Goal: Information Seeking & Learning: Understand process/instructions

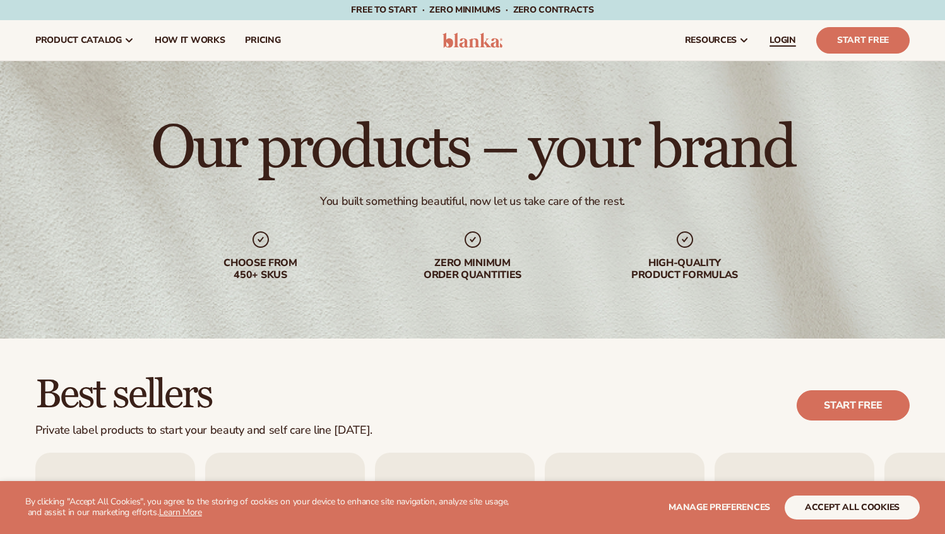
click at [786, 39] on span "LOGIN" at bounding box center [782, 40] width 27 height 10
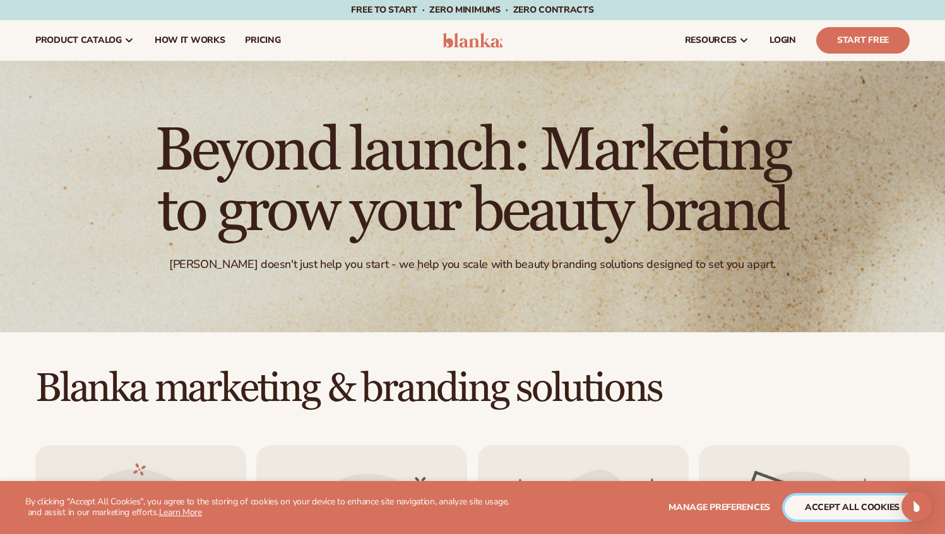
click at [878, 504] on button "accept all cookies" at bounding box center [851, 508] width 135 height 24
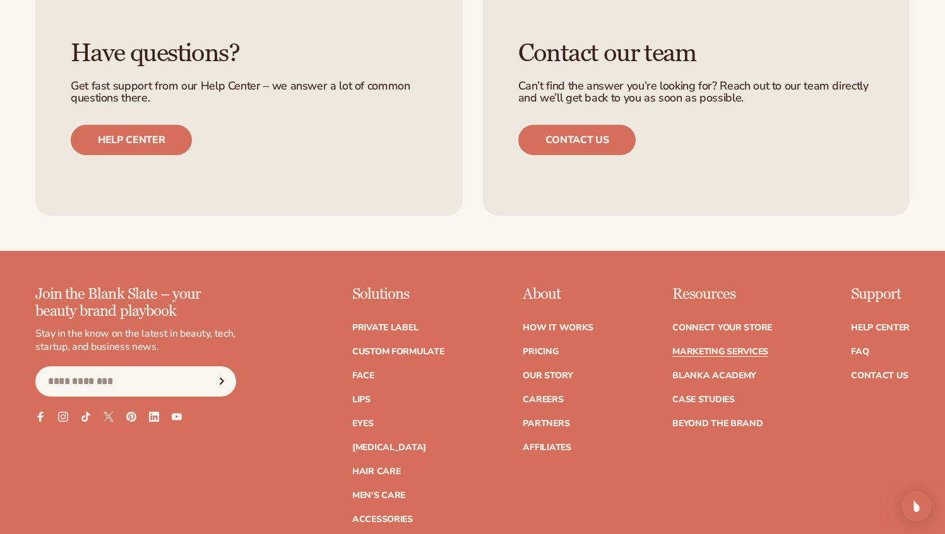
scroll to position [2718, 0]
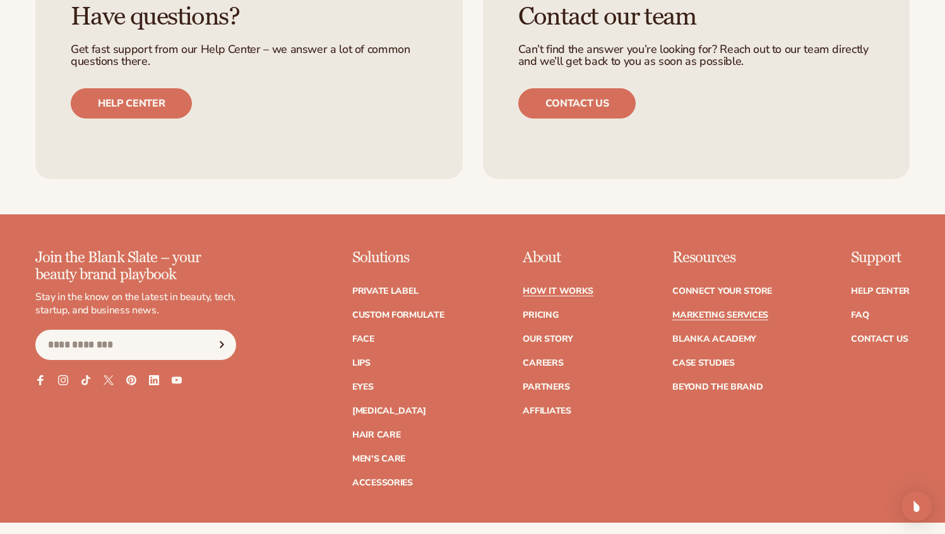
click at [539, 293] on link "How It Works" at bounding box center [557, 291] width 71 height 9
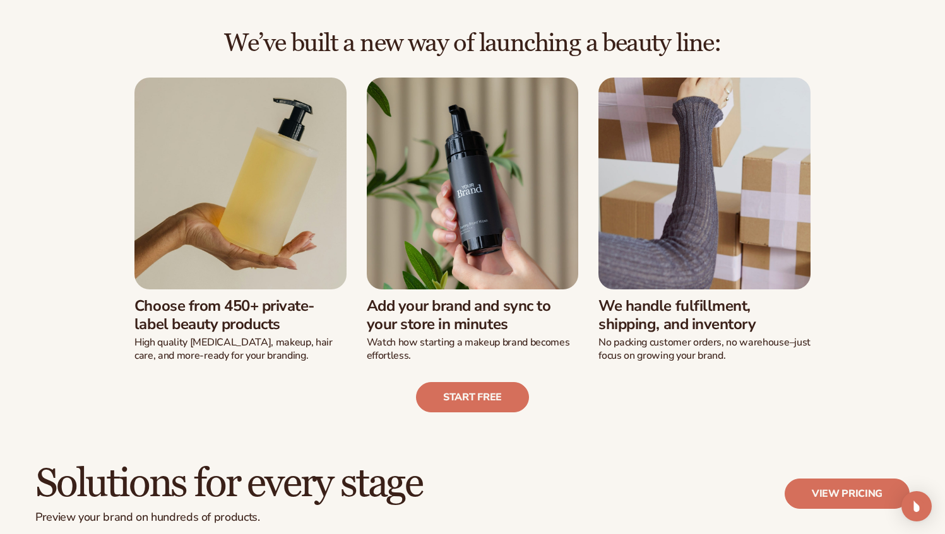
scroll to position [336, 0]
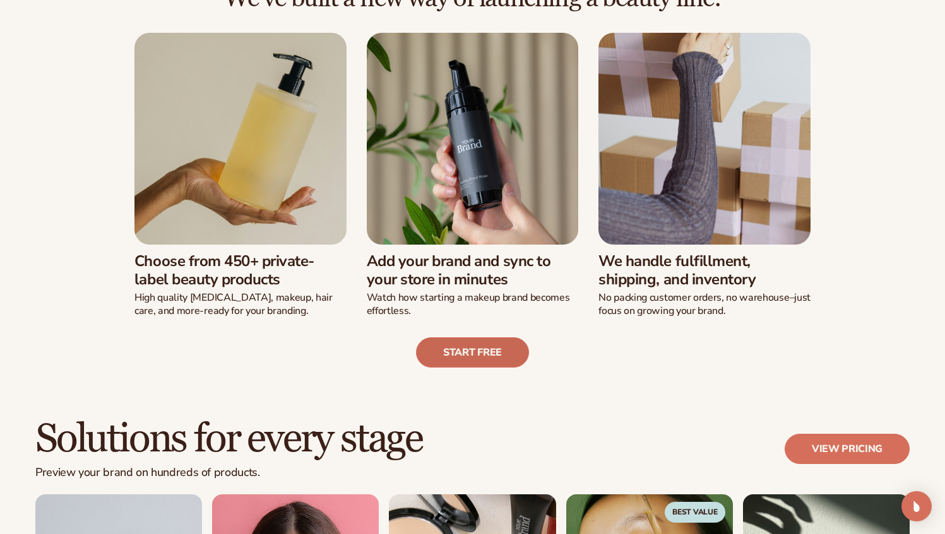
click at [470, 351] on link "Start free" at bounding box center [472, 353] width 113 height 30
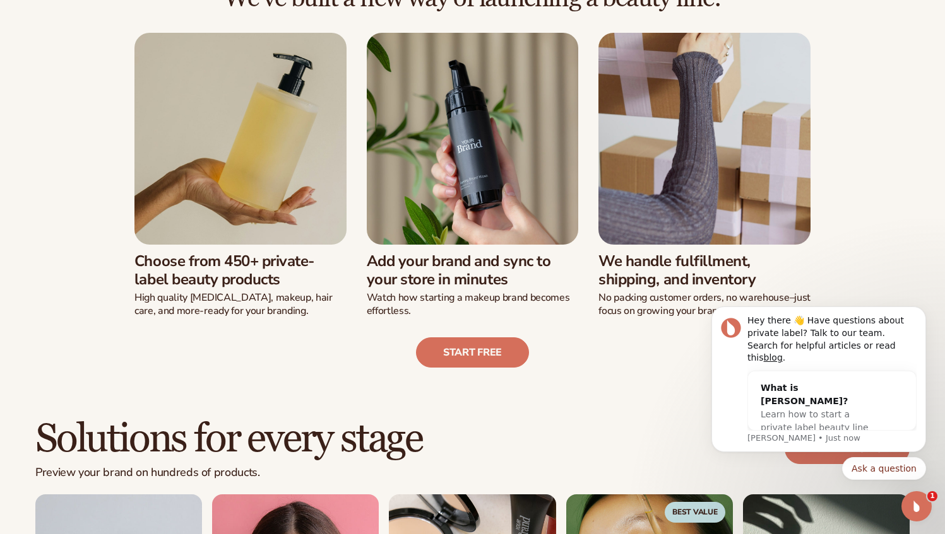
scroll to position [0, 0]
click at [782, 359] on link "blog" at bounding box center [772, 358] width 19 height 10
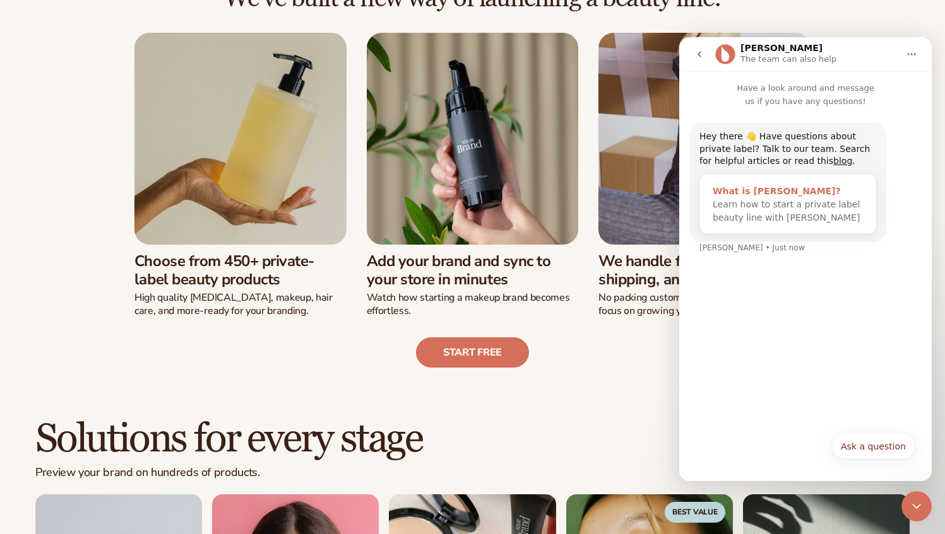
click at [738, 192] on div "What is Blanka?" at bounding box center [787, 191] width 150 height 13
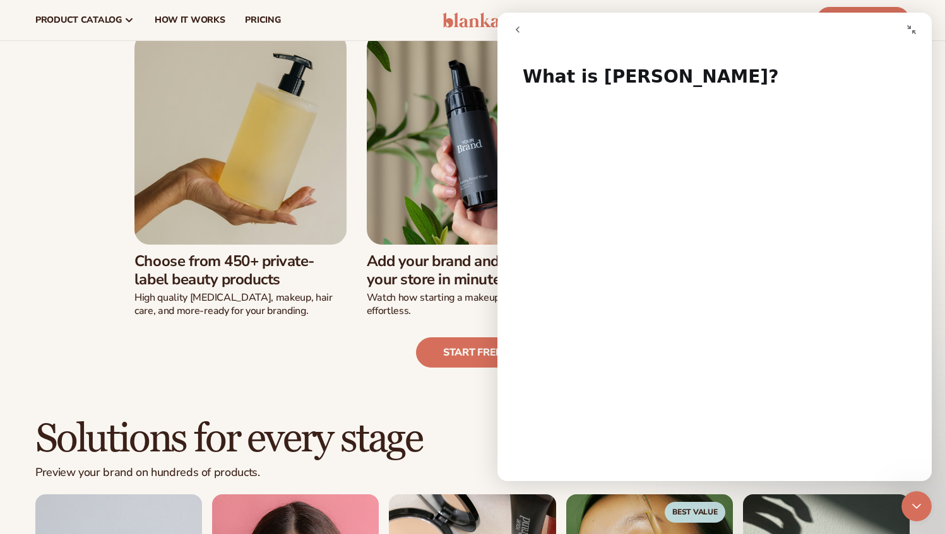
click at [516, 31] on icon "go back" at bounding box center [517, 30] width 10 height 10
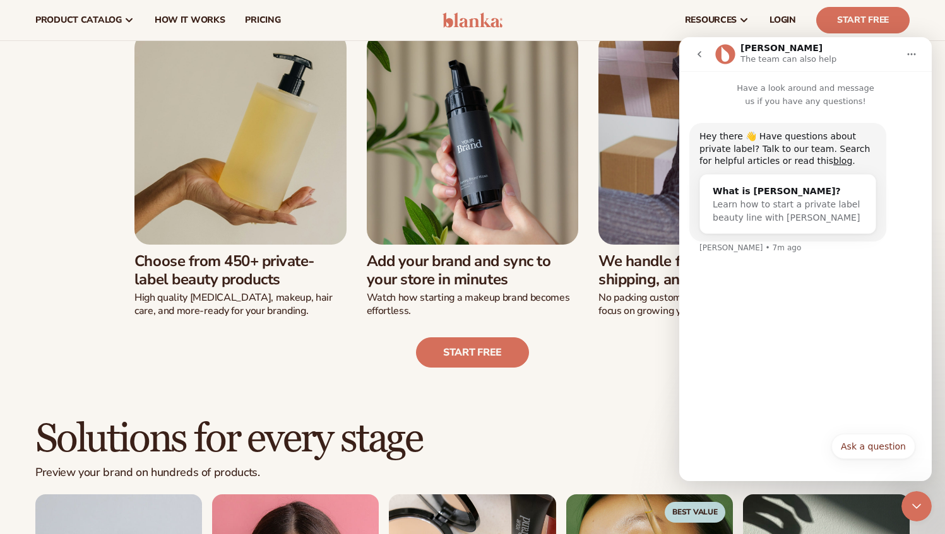
click at [702, 54] on icon "go back" at bounding box center [699, 54] width 10 height 10
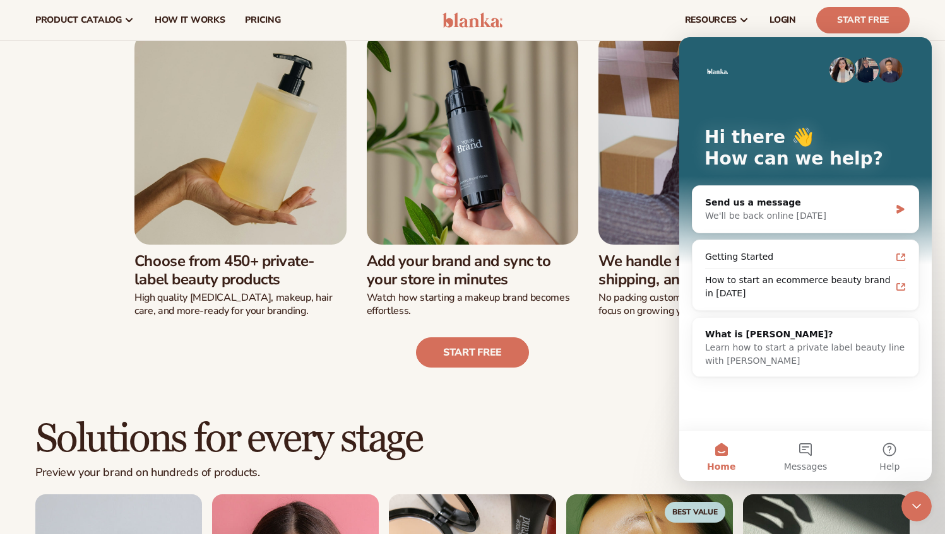
click at [613, 341] on div "Start free" at bounding box center [472, 342] width 874 height 50
click at [919, 505] on icon "Close Intercom Messenger" at bounding box center [916, 506] width 9 height 5
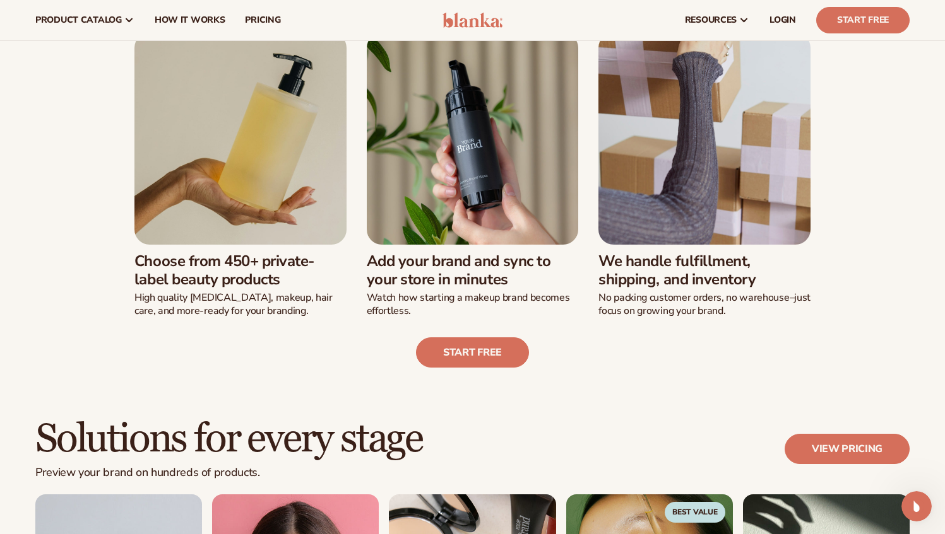
click at [454, 187] on img at bounding box center [473, 139] width 212 height 212
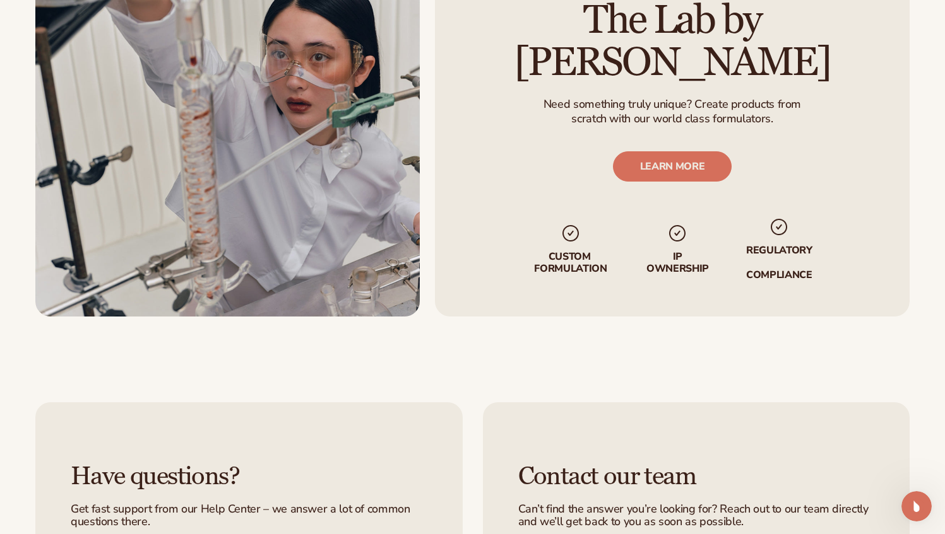
scroll to position [2038, 0]
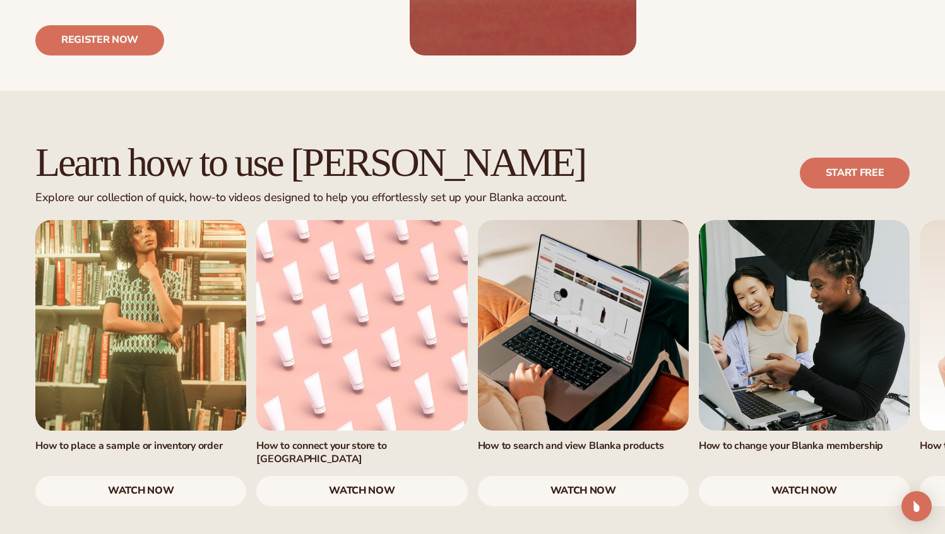
scroll to position [680, 0]
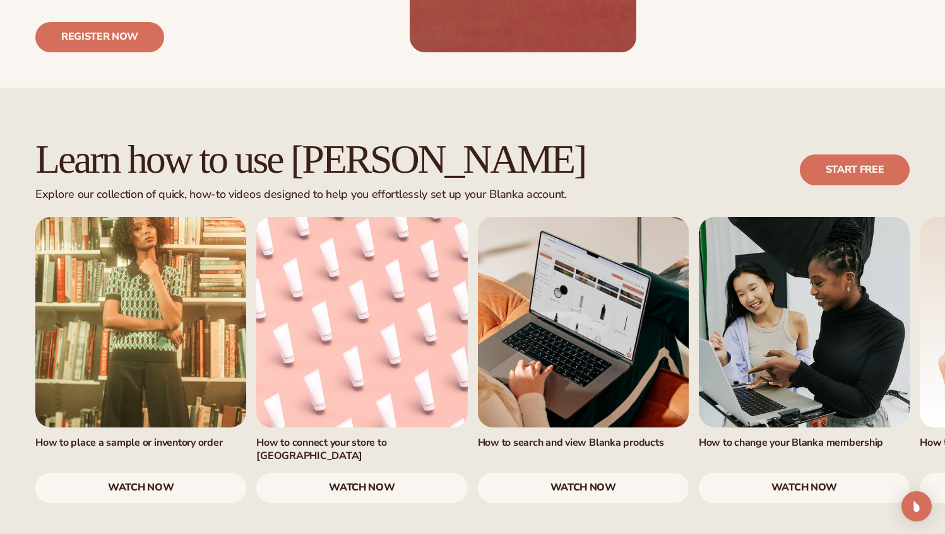
click at [623, 138] on div "Learn how to use Blanka Explore our collection of quick, how-to videos designed…" at bounding box center [472, 170] width 874 height 64
